Goal: Task Accomplishment & Management: Manage account settings

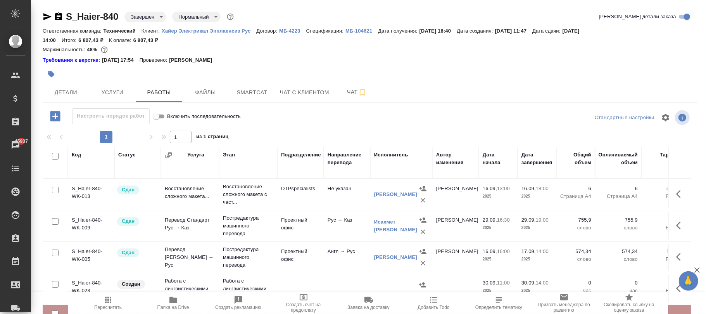
scroll to position [88, 0]
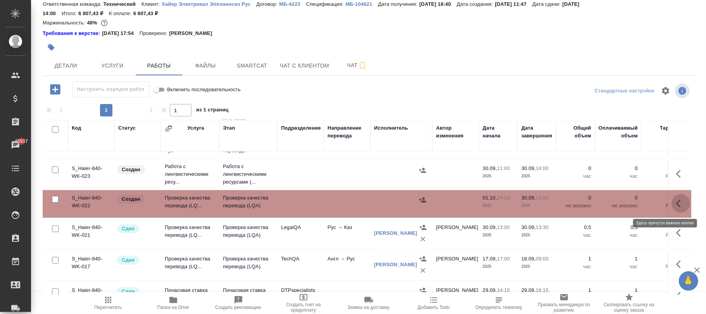
click at [676, 202] on icon "button" at bounding box center [680, 202] width 9 height 9
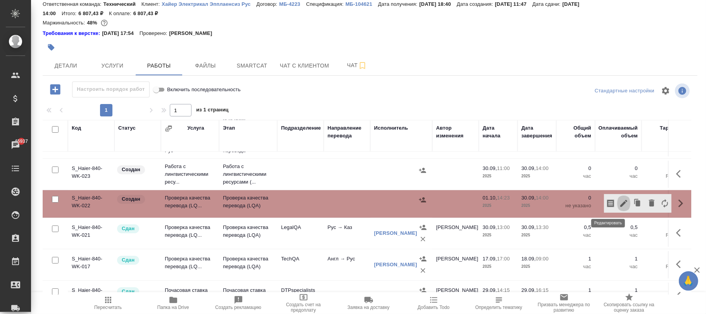
click at [620, 204] on icon "button" at bounding box center [623, 203] width 7 height 7
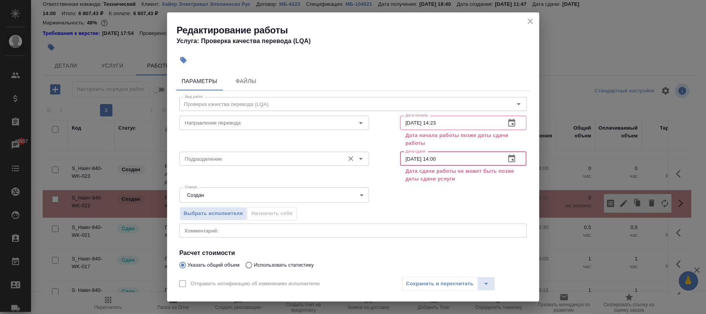
drag, startPoint x: 454, startPoint y: 157, endPoint x: 326, endPoint y: 153, distance: 127.2
click at [326, 153] on div "Подразделение Подразделение Дата сдачи 30.09.2025 14:00 Дата сдачи Дата сдачи р…" at bounding box center [353, 166] width 378 height 67
paste input "[DATE] 18"
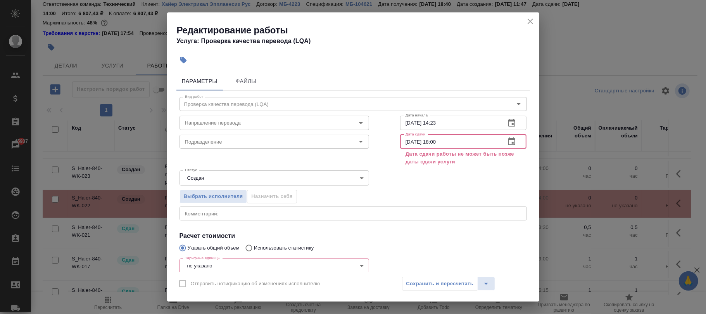
type input "[DATE] 18:00"
drag, startPoint x: 452, startPoint y: 123, endPoint x: 342, endPoint y: 118, distance: 110.2
click at [324, 118] on div "Направление перевода Направление перевода Дата начала 01.10.2025 14:23 Дата нач…" at bounding box center [353, 122] width 378 height 50
paste input "8:00"
click at [433, 121] on input "[DATE] 18:00" at bounding box center [450, 123] width 100 height 14
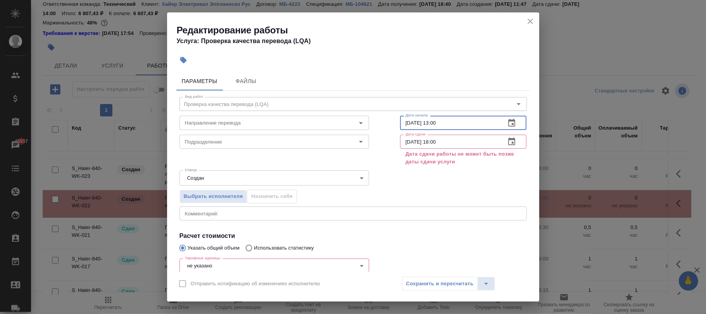
type input "[DATE] 13:00"
click at [454, 140] on input "[DATE] 18:00" at bounding box center [450, 142] width 100 height 14
click at [449, 282] on div "Сохранить и пересчитать" at bounding box center [448, 283] width 93 height 14
click at [246, 266] on body "🙏 .cls-1 fill:#fff; AWATERA Фокина Наталья n.fokina Клиенты Спецификации Заказы…" at bounding box center [353, 157] width 706 height 314
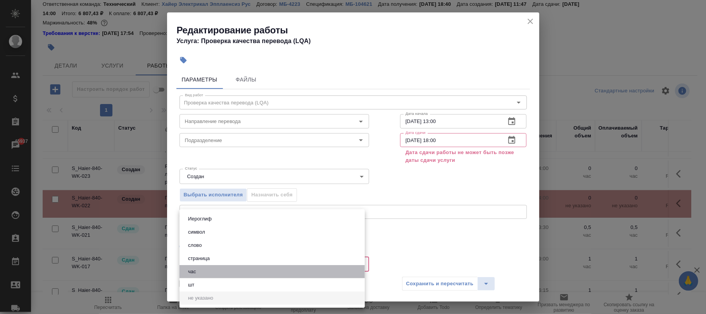
click at [195, 273] on button "час" at bounding box center [192, 271] width 13 height 9
type input "5a8b1489cc6b4906c91bfd93"
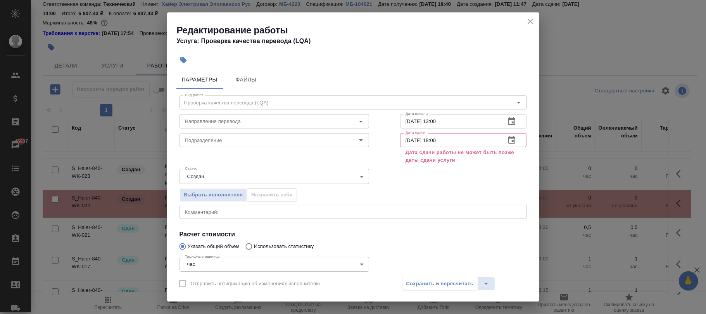
click at [421, 283] on div "Сохранить и пересчитать" at bounding box center [448, 283] width 93 height 14
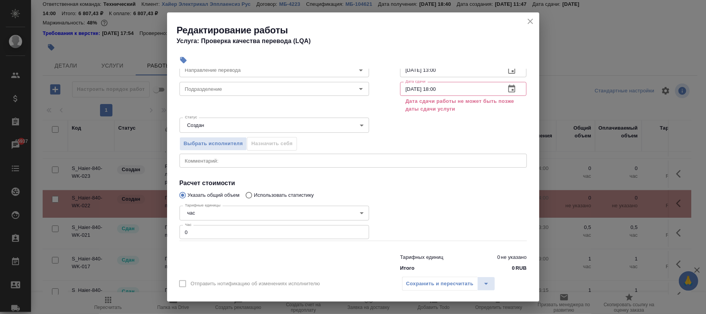
scroll to position [69, 0]
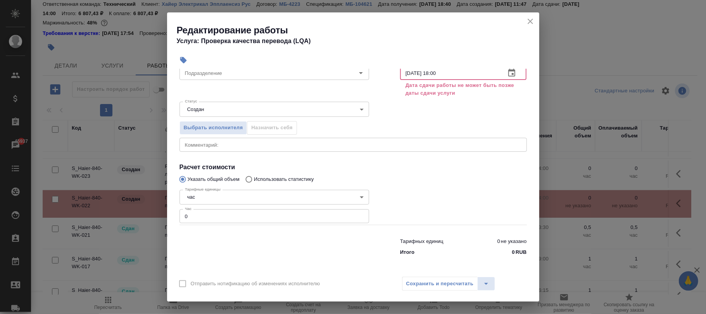
drag, startPoint x: 454, startPoint y: 72, endPoint x: 345, endPoint y: 70, distance: 109.7
click at [345, 70] on div "Параметры Файлы Вид работ Проверка качества перевода (LQA) Вид работ Направлени…" at bounding box center [353, 170] width 372 height 203
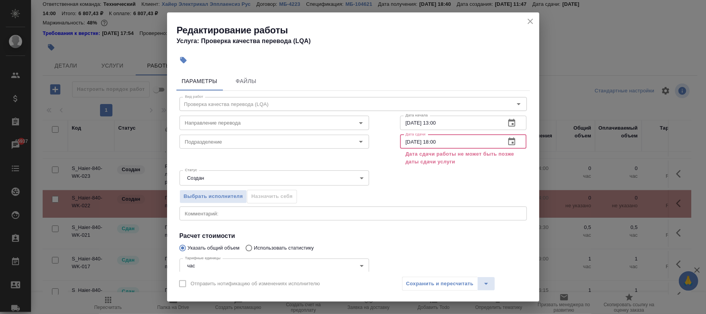
paste input "text"
type input "[DATE] 18:00"
click at [446, 280] on div "Сохранить и пересчитать" at bounding box center [448, 283] width 93 height 14
drag, startPoint x: 529, startPoint y: 23, endPoint x: 224, endPoint y: 8, distance: 305.9
click at [519, 23] on div "Редактирование работы Услуга: Проверка качества перевода (LQA)" at bounding box center [353, 31] width 372 height 39
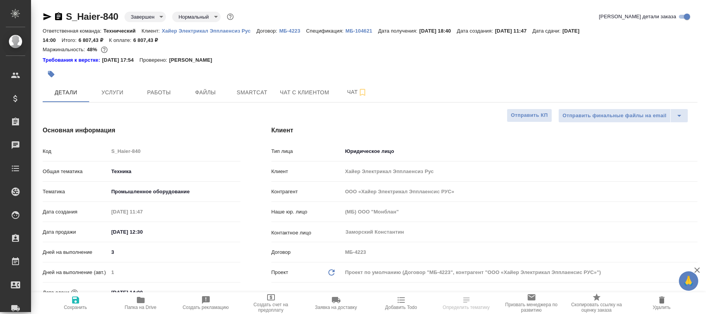
select select "RU"
click at [112, 90] on span "Услуги" at bounding box center [112, 93] width 37 height 10
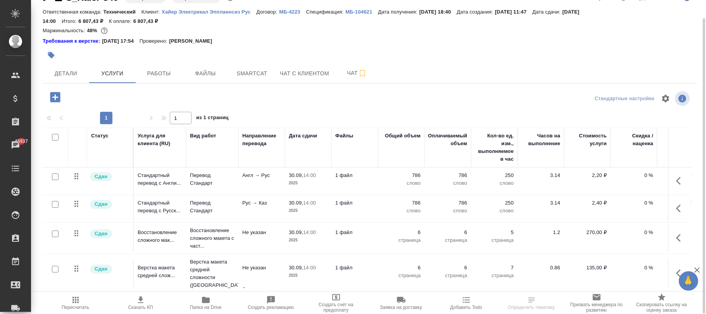
scroll to position [149, 0]
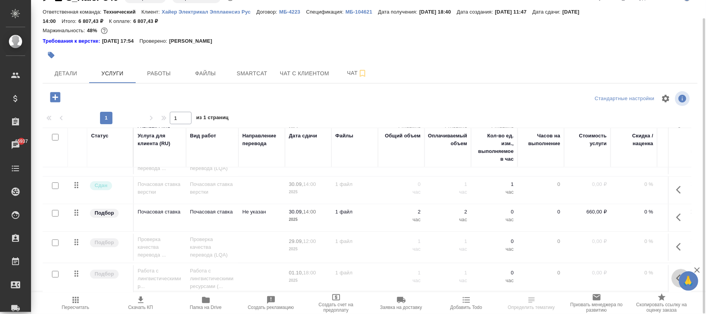
click at [671, 269] on button "button" at bounding box center [680, 278] width 19 height 19
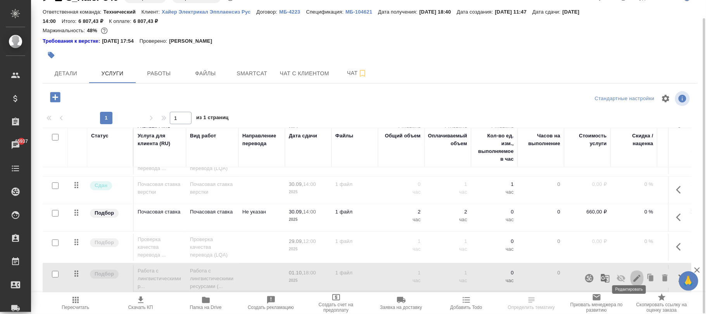
click at [632, 273] on icon "button" at bounding box center [636, 277] width 9 height 9
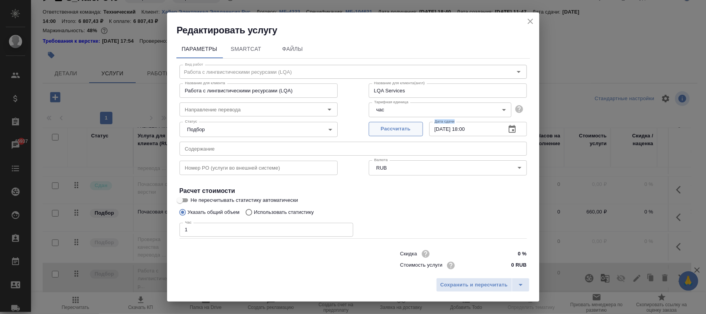
drag, startPoint x: 486, startPoint y: 131, endPoint x: 371, endPoint y: 132, distance: 115.1
click at [371, 132] on div "Рассчитать Дата сдачи 01.10.2025 18:00 Дата сдачи" at bounding box center [448, 128] width 158 height 19
click at [452, 216] on div "Вид работ Работа с лингвистическими ресурсами (LQA) Вид работ Название для клие…" at bounding box center [353, 172] width 354 height 226
drag, startPoint x: 478, startPoint y: 200, endPoint x: 475, endPoint y: 144, distance: 55.9
click at [481, 202] on label "Не пересчитывать статистику автоматически" at bounding box center [348, 199] width 346 height 9
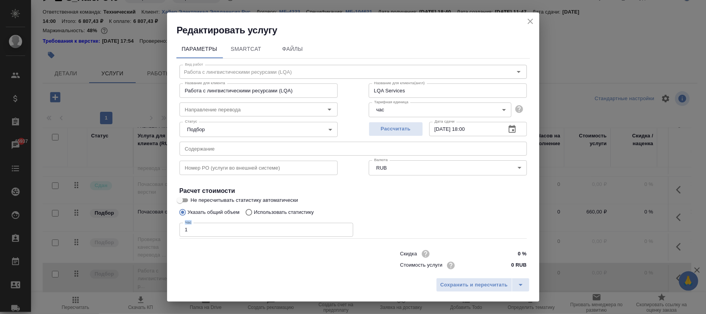
click at [194, 202] on input "Не пересчитывать статистику автоматически" at bounding box center [180, 199] width 28 height 9
checkbox input "true"
drag, startPoint x: 471, startPoint y: 129, endPoint x: 371, endPoint y: 129, distance: 100.4
click at [371, 129] on div "Рассчитать Дата сдачи 01.10.2025 18:00 Дата сдачи" at bounding box center [448, 128] width 158 height 19
paste input "text"
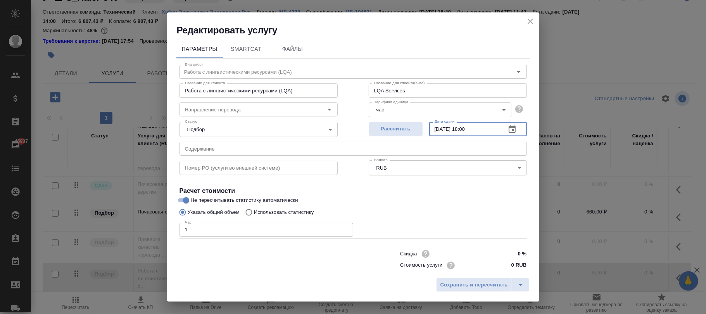
type input "[DATE] 18:00"
drag, startPoint x: 484, startPoint y: 286, endPoint x: 448, endPoint y: 211, distance: 83.1
click at [484, 286] on span "Сохранить и пересчитать" at bounding box center [473, 284] width 67 height 9
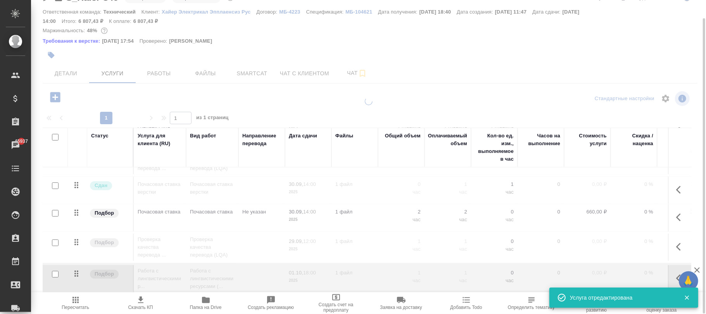
click at [76, 305] on span "Пересчитать" at bounding box center [76, 306] width 28 height 5
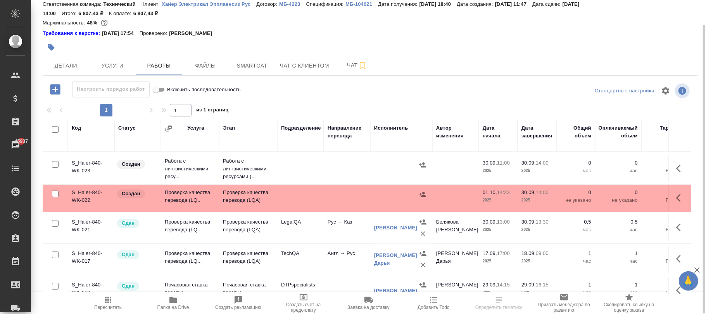
scroll to position [97, 0]
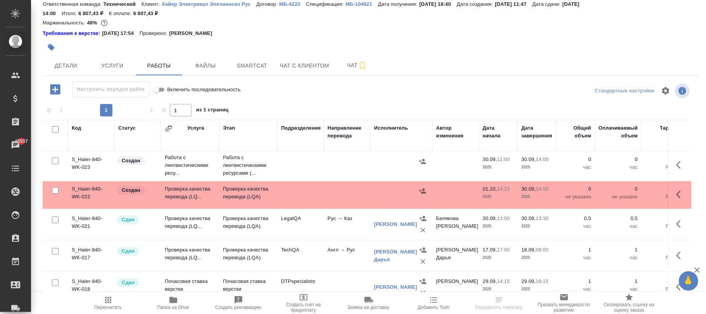
click at [549, 197] on p "2025" at bounding box center [536, 197] width 31 height 8
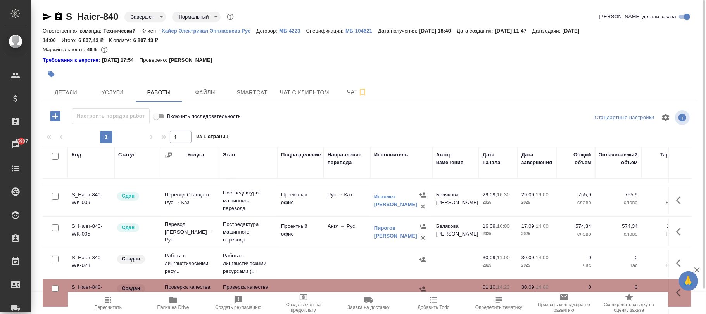
scroll to position [0, 0]
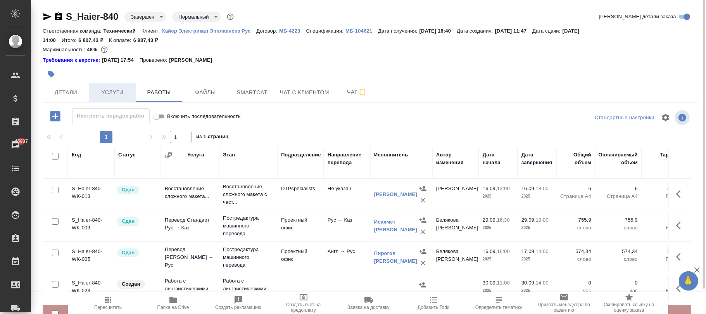
click at [109, 95] on span "Услуги" at bounding box center [112, 93] width 37 height 10
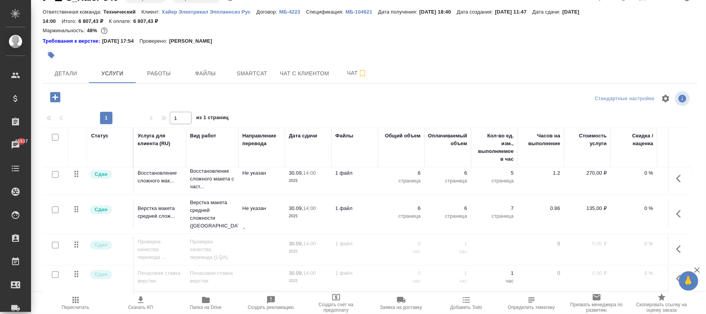
scroll to position [149, 0]
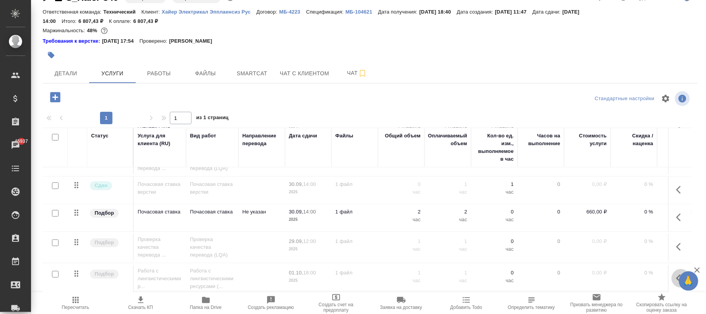
drag, startPoint x: 668, startPoint y: 269, endPoint x: 667, endPoint y: 273, distance: 4.5
click at [676, 273] on icon "button" at bounding box center [680, 277] width 9 height 9
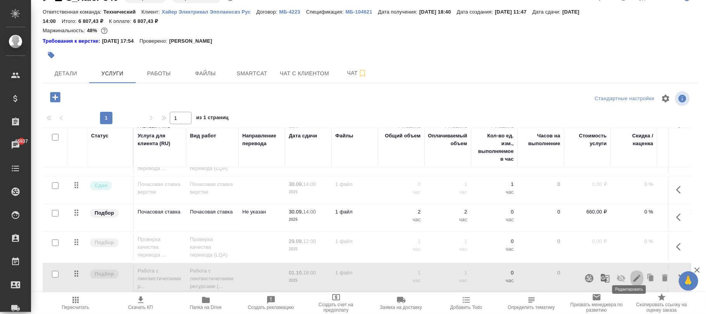
click at [633, 274] on icon "button" at bounding box center [636, 277] width 7 height 7
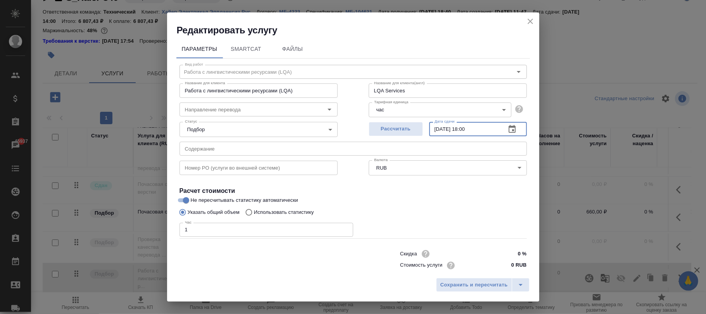
drag, startPoint x: 476, startPoint y: 129, endPoint x: 374, endPoint y: 115, distance: 103.7
click at [374, 115] on div "Вид работ Работа с лингвистическими ресурсами (LQA) Вид работ Название для клие…" at bounding box center [353, 172] width 354 height 226
paste input "text"
type input "[DATE] 18:00"
click at [472, 281] on span "Сохранить и пересчитать" at bounding box center [473, 284] width 67 height 9
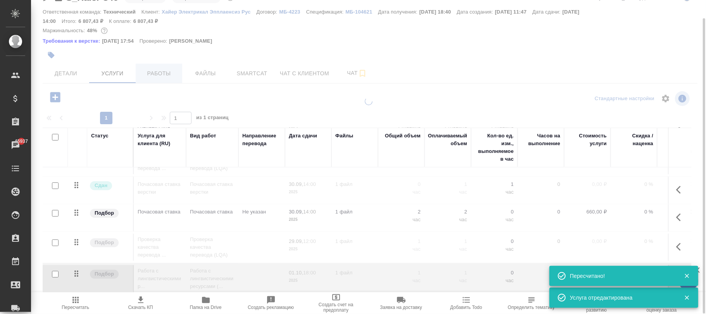
click at [152, 76] on span "Работы" at bounding box center [158, 74] width 37 height 10
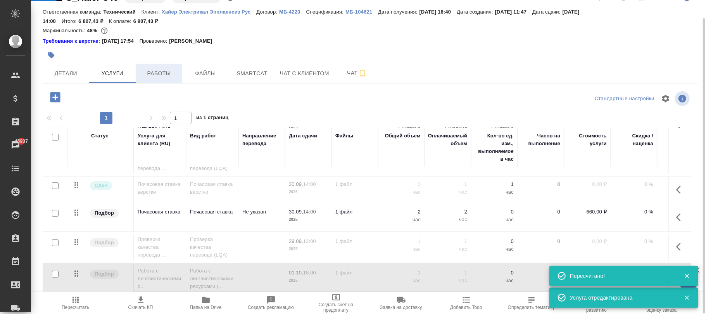
click at [159, 75] on span "Работы" at bounding box center [158, 74] width 37 height 10
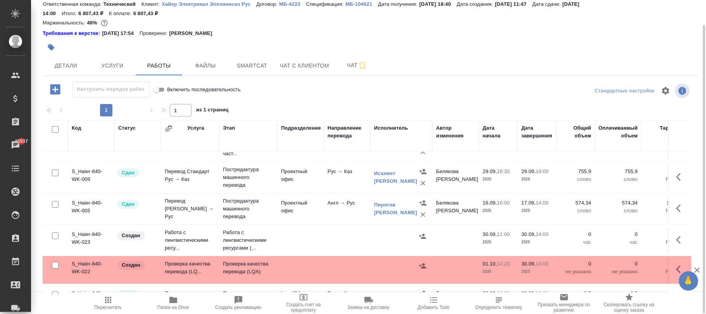
scroll to position [57, 0]
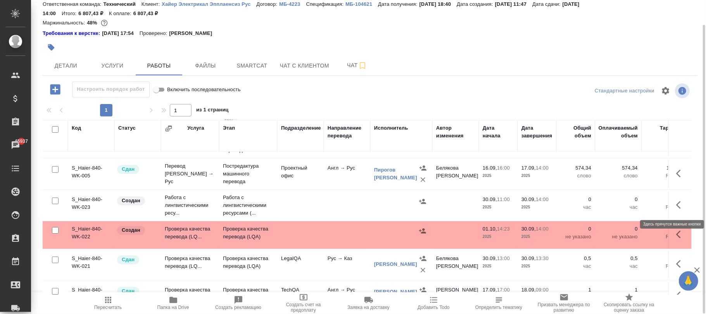
click at [676, 205] on icon "button" at bounding box center [680, 204] width 9 height 9
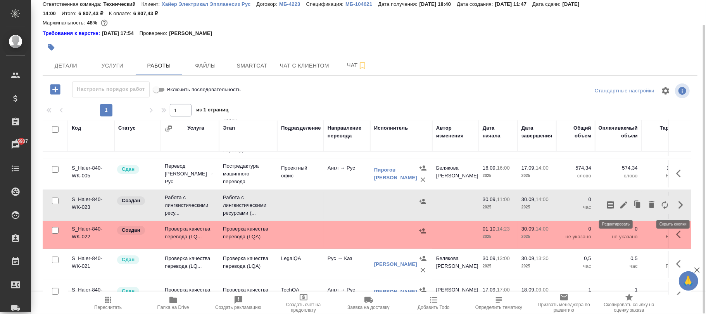
click at [619, 207] on icon "button" at bounding box center [623, 204] width 9 height 9
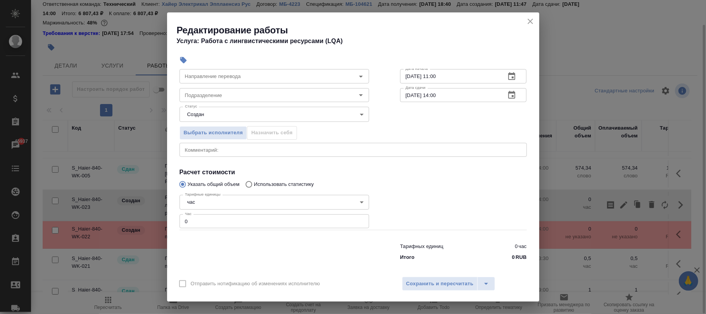
scroll to position [52, 0]
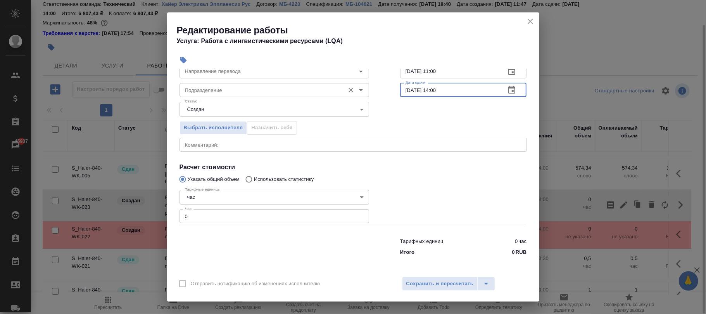
drag, startPoint x: 459, startPoint y: 93, endPoint x: 286, endPoint y: 88, distance: 173.4
click at [286, 88] on div "Подразделение Подразделение Дата сдачи 30.09.2025 14:00 Дата сдачи" at bounding box center [353, 89] width 378 height 50
paste input "[DATE] 18"
type input "[DATE] 18:00"
click at [431, 119] on div "Выбрать исполнителя Назначить себя" at bounding box center [353, 126] width 378 height 47
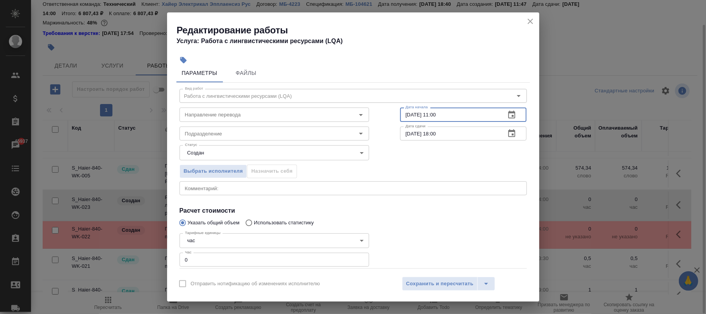
scroll to position [0, 0]
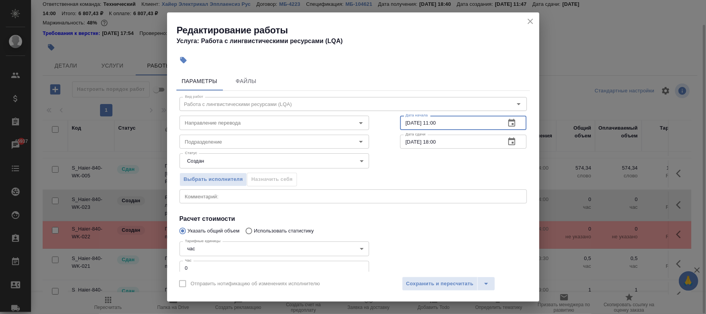
drag, startPoint x: 449, startPoint y: 74, endPoint x: 308, endPoint y: 64, distance: 141.4
click at [308, 64] on div "Редактирование работы Услуга: Работа с лингвистическими ресурсами (LQA) Парамет…" at bounding box center [353, 156] width 372 height 289
paste input "[DATE] 18"
type input "[DATE] 13:00"
click at [439, 287] on span "Сохранить и пересчитать" at bounding box center [439, 283] width 67 height 9
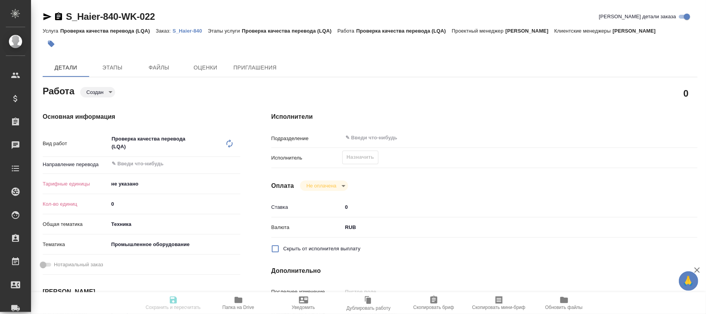
type textarea "x"
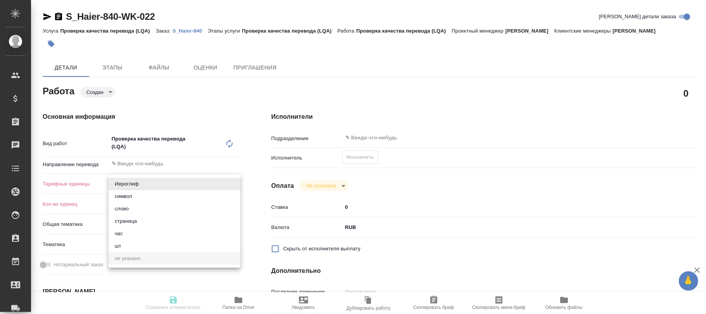
click at [138, 183] on body "🙏 .cls-1 fill:#fff; AWATERA [PERSON_NAME]fokina Клиенты Спецификации Заказы Чат…" at bounding box center [353, 157] width 706 height 314
type textarea "x"
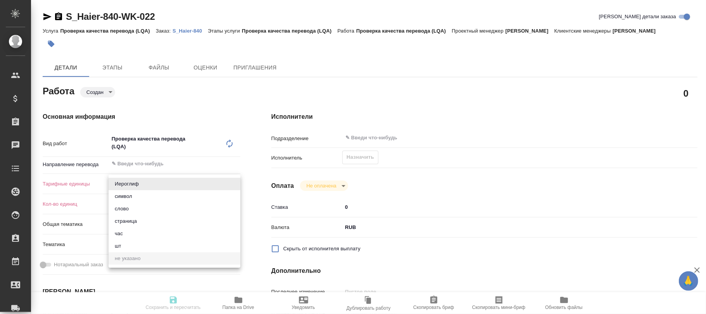
type textarea "x"
click at [126, 228] on li "час" at bounding box center [175, 233] width 132 height 12
type textarea "x"
type input "5a8b1489cc6b4906c91bfd93"
type textarea "x"
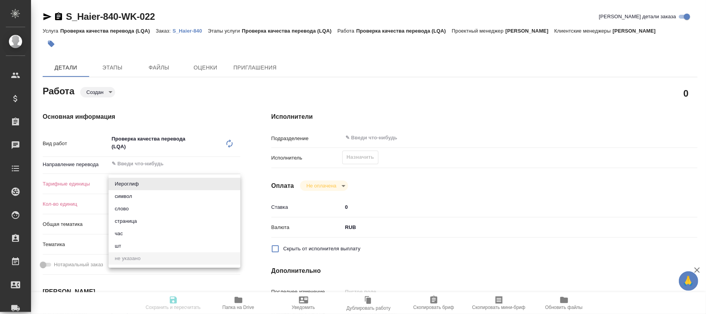
type textarea "x"
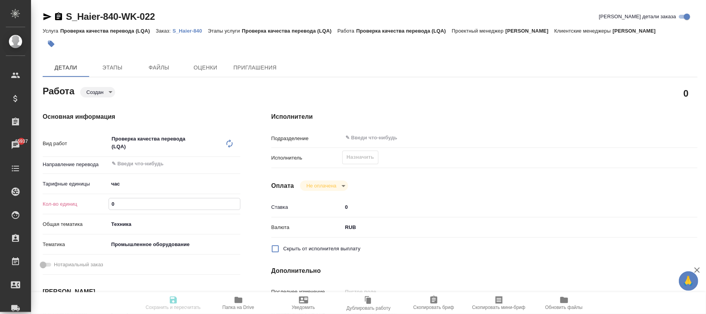
drag, startPoint x: 124, startPoint y: 205, endPoint x: 64, endPoint y: 199, distance: 61.1
click at [64, 199] on div "Кол-во единиц 0" at bounding box center [142, 204] width 198 height 14
type textarea "x"
type input "1"
type textarea "x"
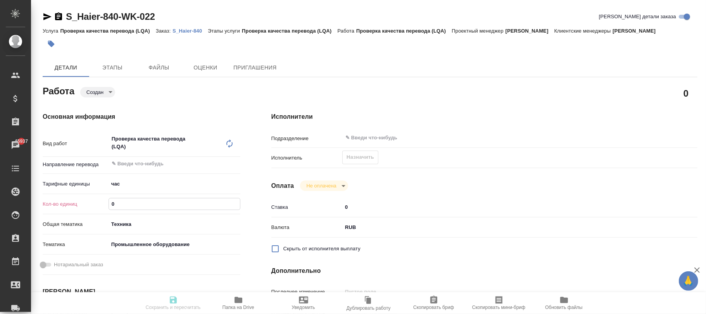
type textarea "x"
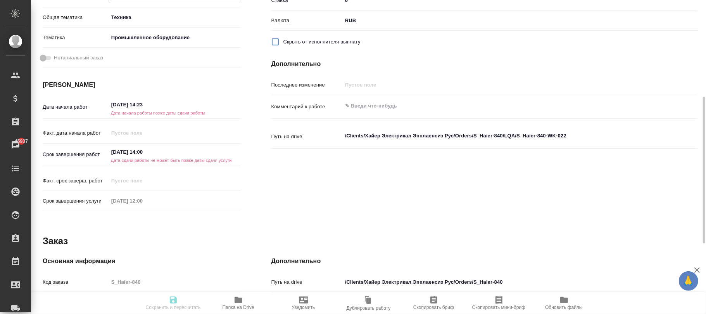
type input "1"
drag, startPoint x: 166, startPoint y: 154, endPoint x: 48, endPoint y: 148, distance: 118.0
click at [48, 148] on div "Срок завершения работ [DATE] 14:00 Дата сдачи работы не может быть позже даты с…" at bounding box center [142, 155] width 198 height 17
paste input "[DATE] 18"
type textarea "x"
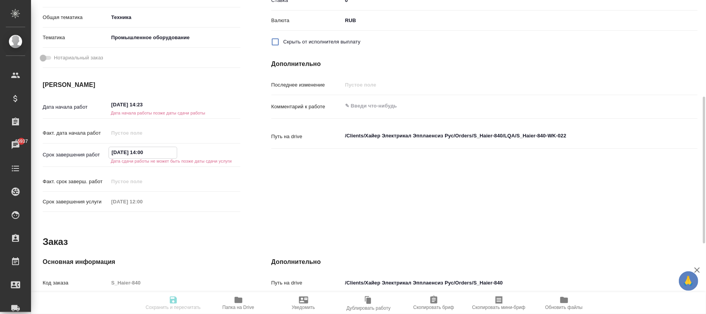
type input "[DATE] 18:00"
type textarea "x"
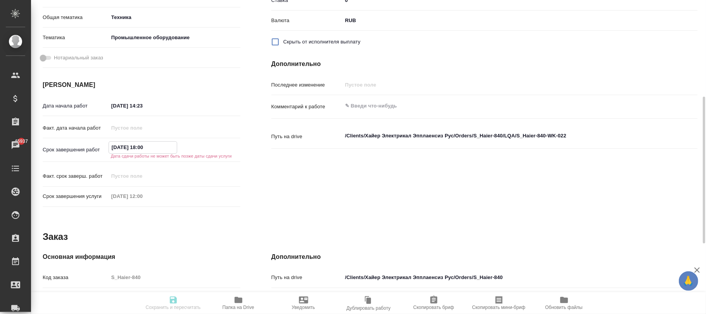
type input "[DATE] 18:00"
drag, startPoint x: 33, startPoint y: 104, endPoint x: 76, endPoint y: 117, distance: 45.3
click at [31, 104] on div "Основная информация Вид работ Проверка качества перевода (LQA) x ​ Направление …" at bounding box center [141, 58] width 229 height 337
paste input "8:00"
type input "[DATE] 18:00"
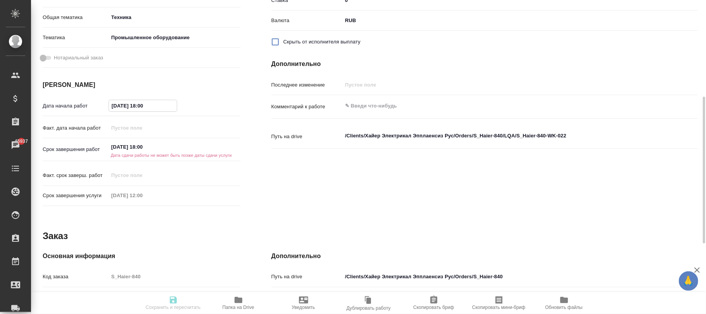
type textarea "x"
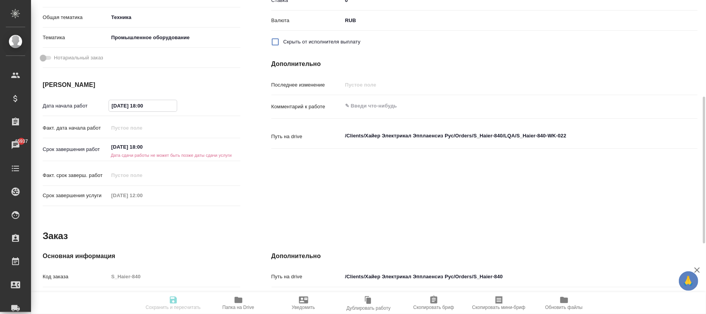
type input "[DATE] 18:0_"
type textarea "x"
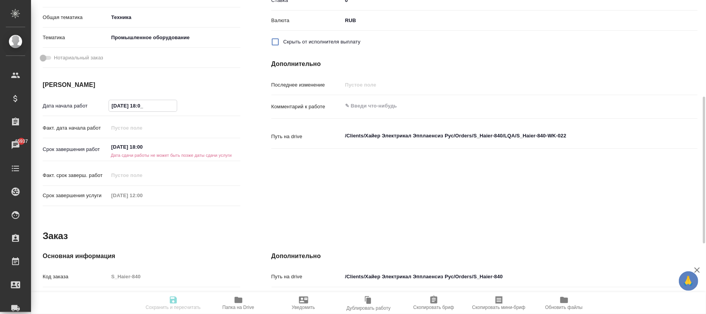
type textarea "x"
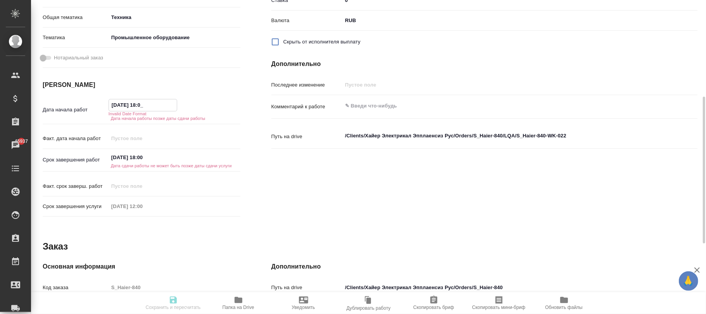
type input "[DATE] 18:__"
type textarea "x"
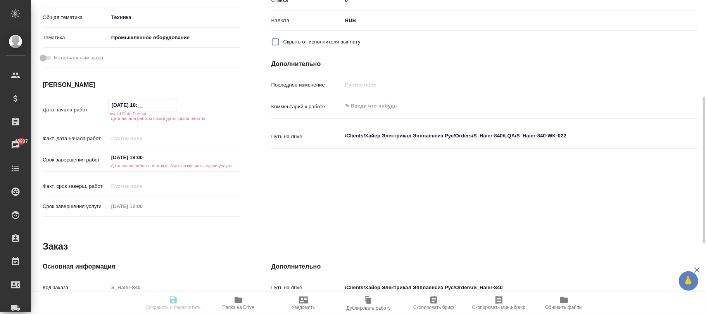
type textarea "x"
type input "[DATE] 1_:__"
type textarea "x"
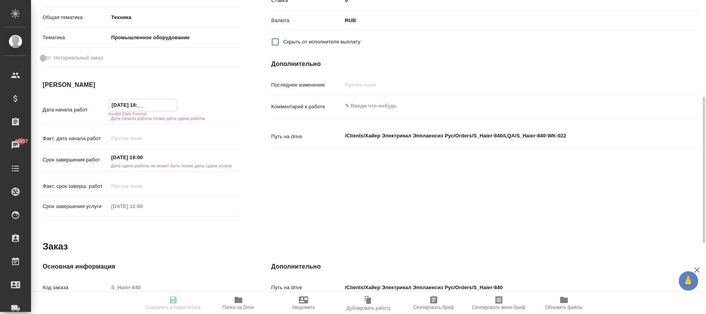
type textarea "x"
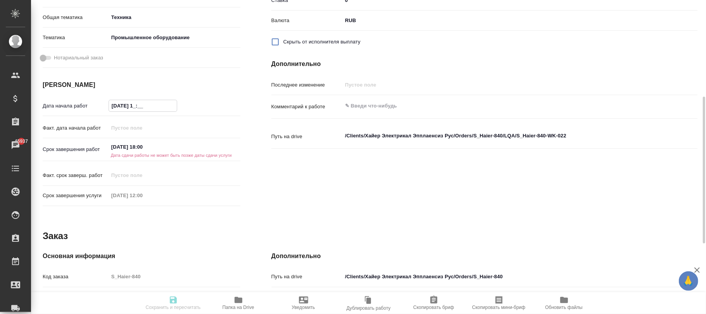
type textarea "x"
type input "[DATE] 13:__"
type textarea "x"
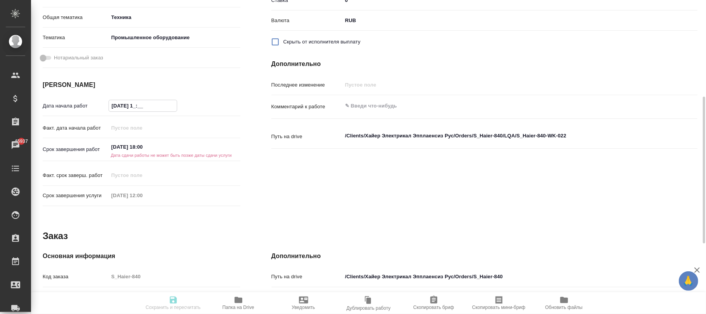
type textarea "x"
type input "[DATE] 13:0_"
type textarea "x"
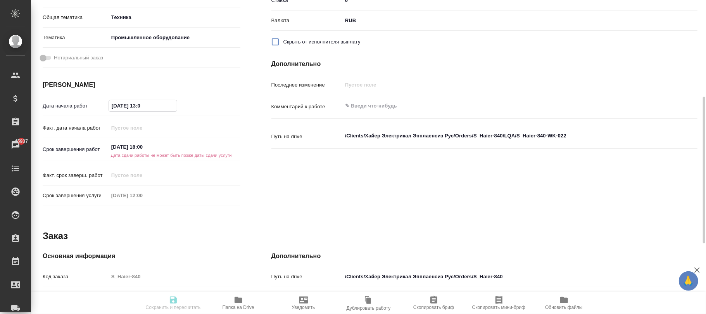
type textarea "x"
type input "[DATE] 13:00"
type textarea "x"
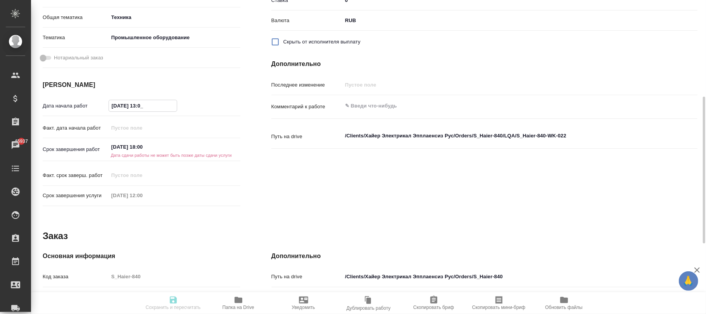
type textarea "x"
type input "[DATE] 13:00"
